Goal: Information Seeking & Learning: Understand process/instructions

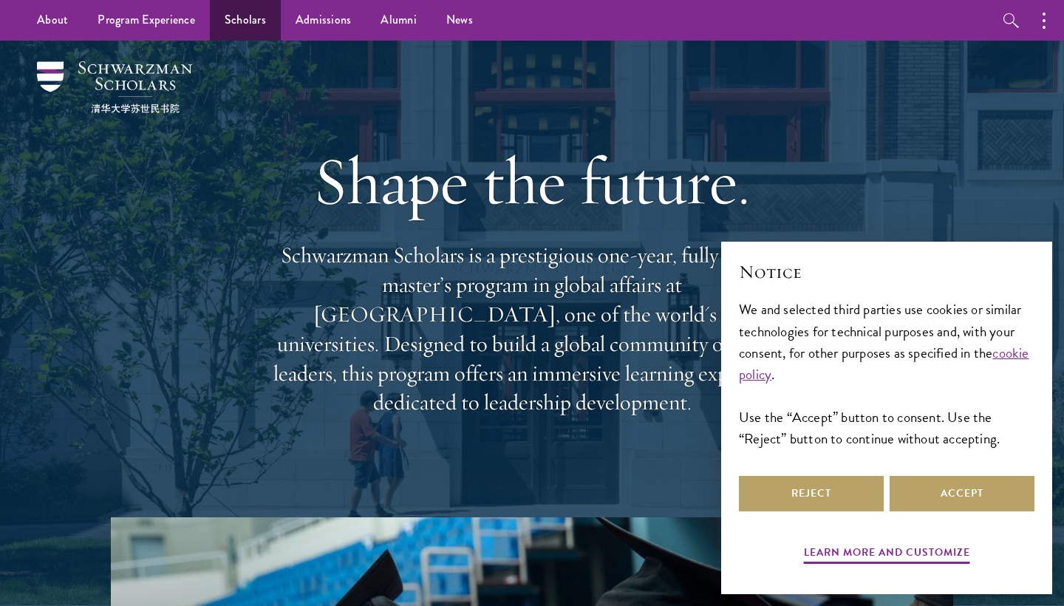
click at [262, 27] on link "Scholars" at bounding box center [245, 20] width 71 height 41
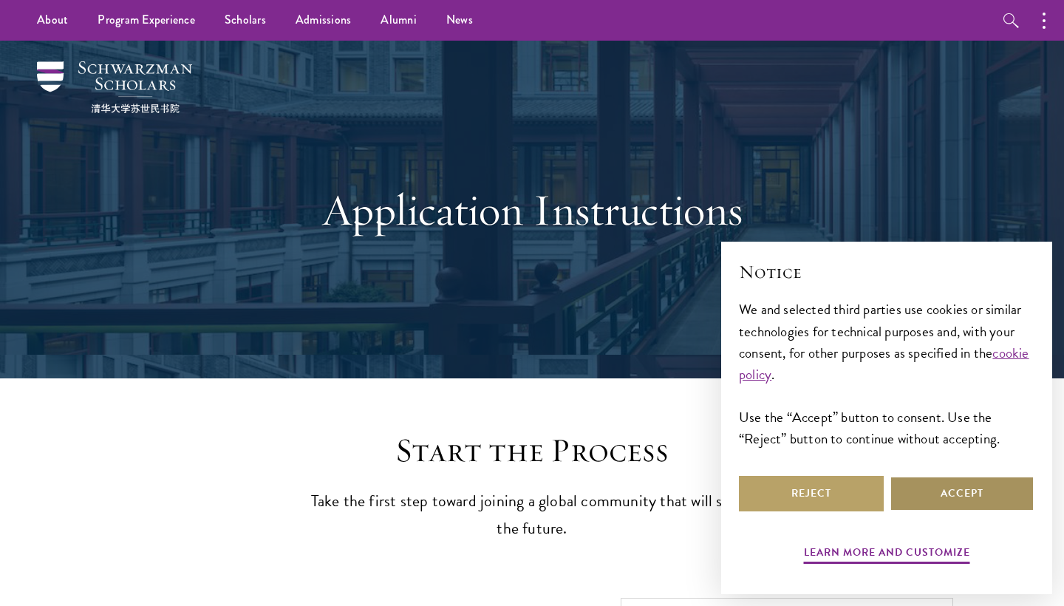
click at [976, 506] on button "Accept" at bounding box center [962, 493] width 145 height 35
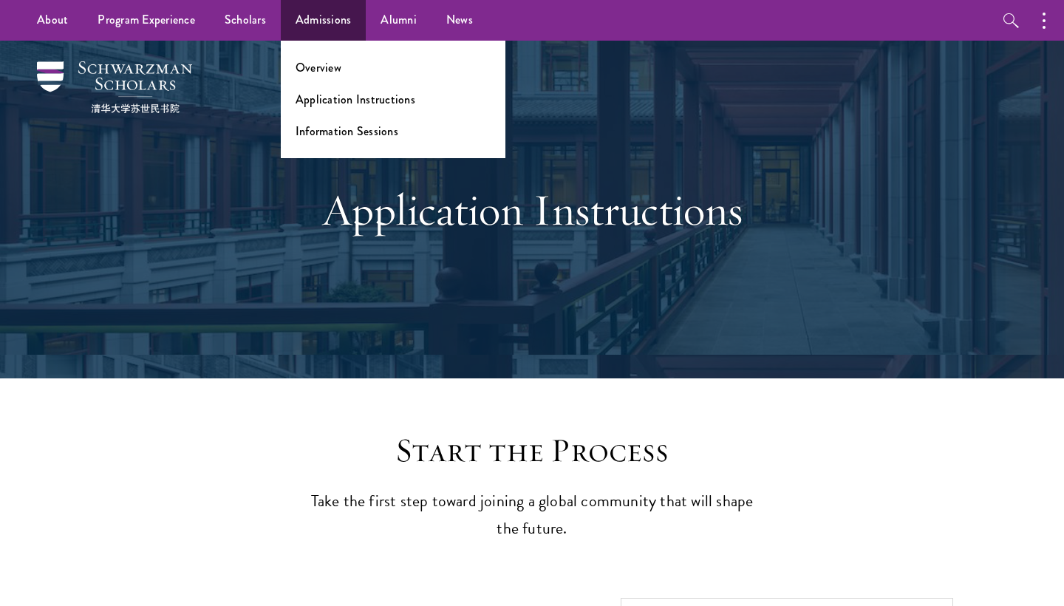
click at [327, 18] on link "Admissions" at bounding box center [324, 20] width 86 height 41
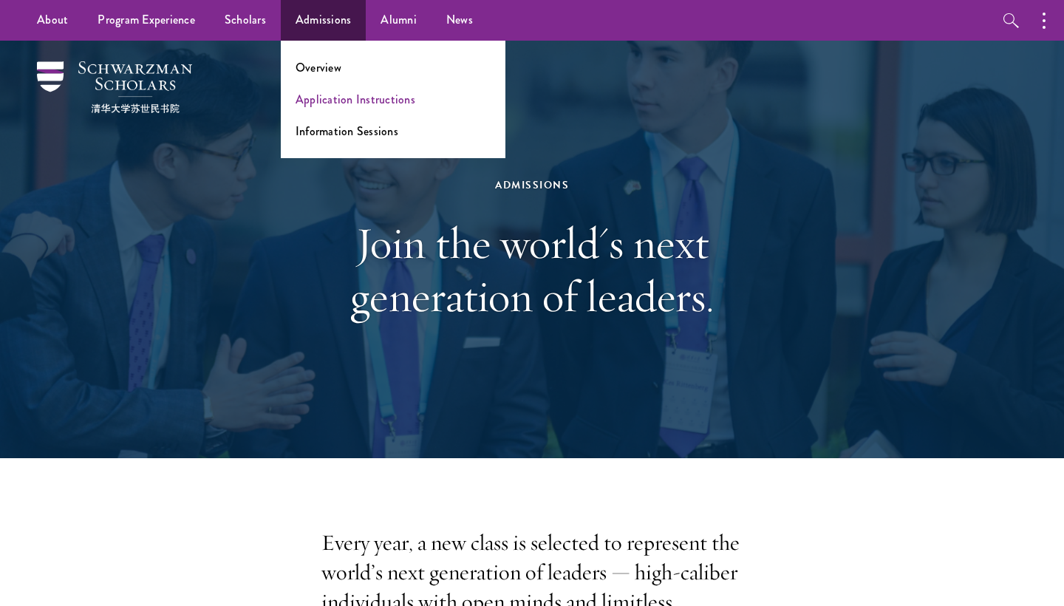
click at [331, 97] on link "Application Instructions" at bounding box center [356, 99] width 120 height 17
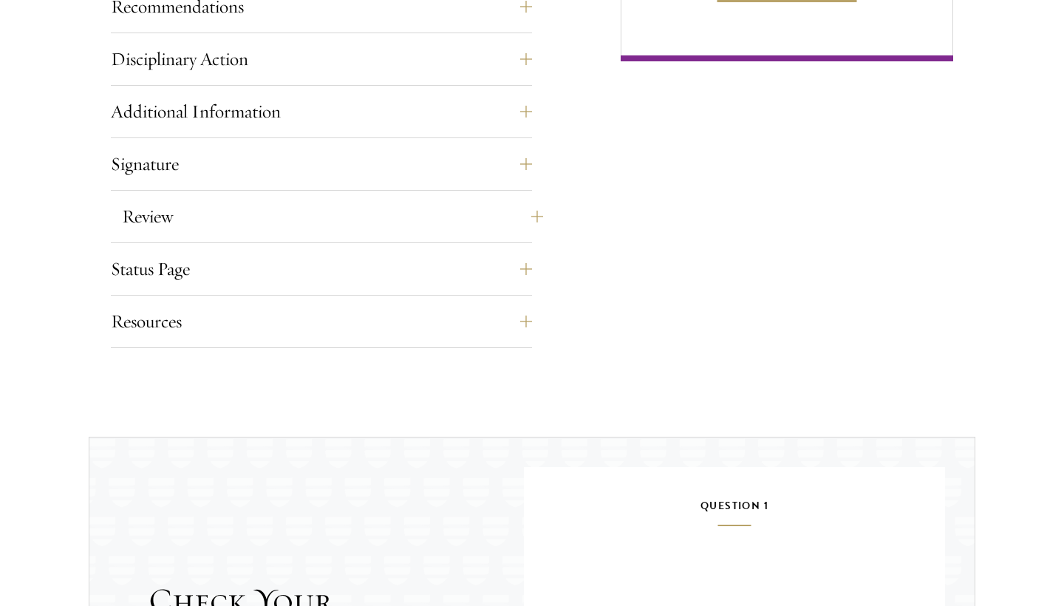
scroll to position [1126, 0]
